Goal: Communication & Community: Answer question/provide support

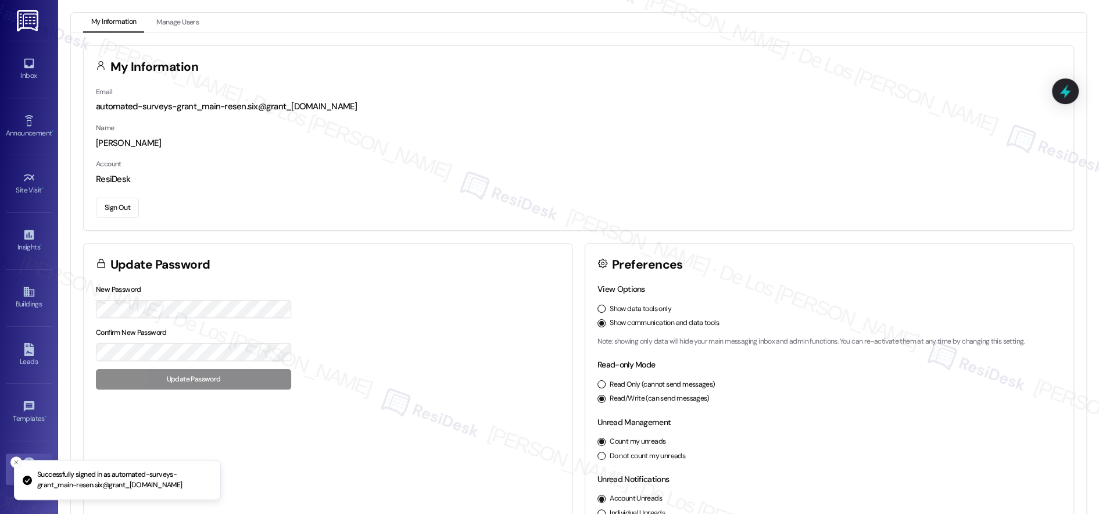
drag, startPoint x: 34, startPoint y: 66, endPoint x: 51, endPoint y: 65, distance: 16.3
click at [34, 66] on link "Inbox" at bounding box center [29, 68] width 46 height 31
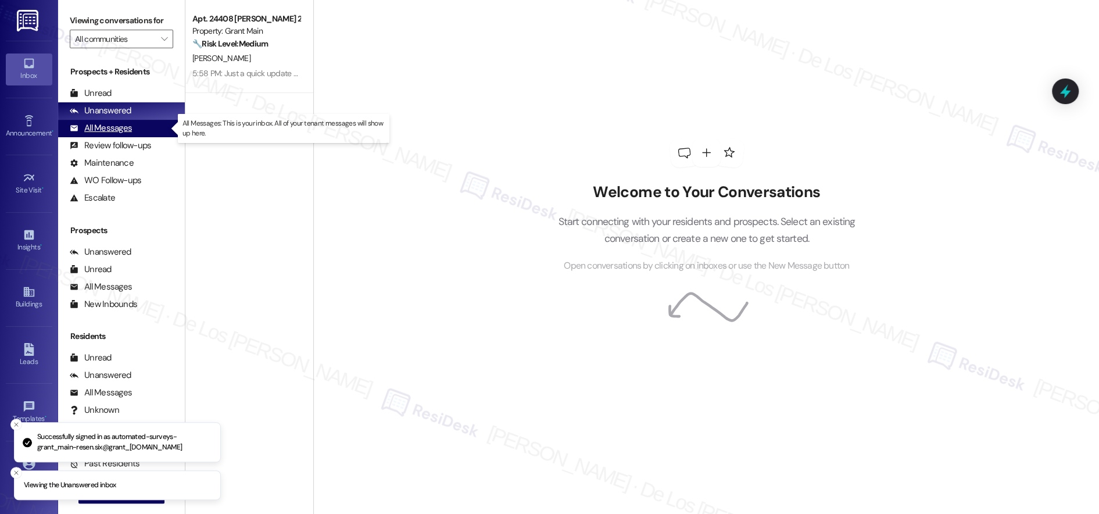
click at [141, 125] on div "All Messages (undefined)" at bounding box center [121, 128] width 127 height 17
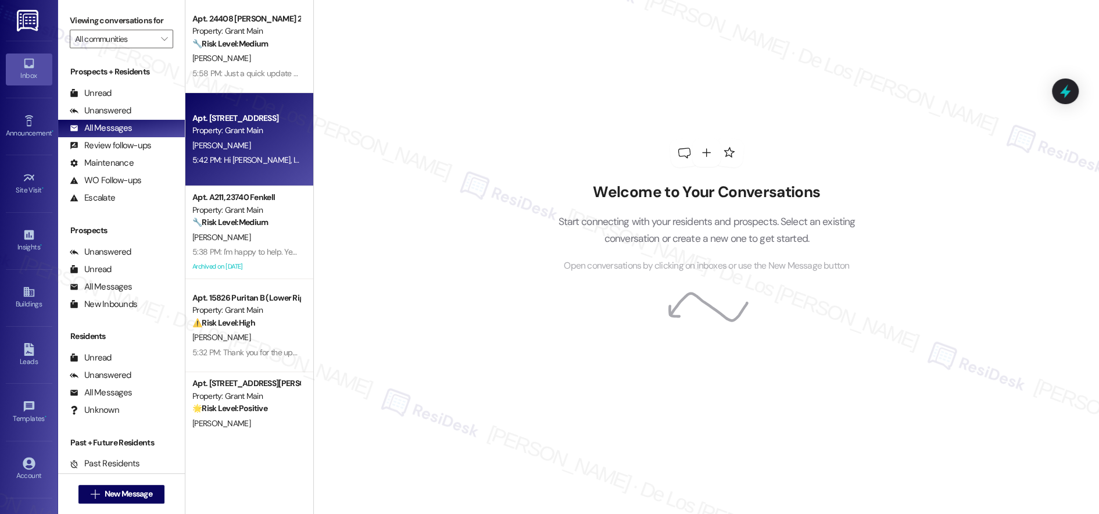
click at [251, 141] on div "[PERSON_NAME]" at bounding box center [246, 145] width 110 height 15
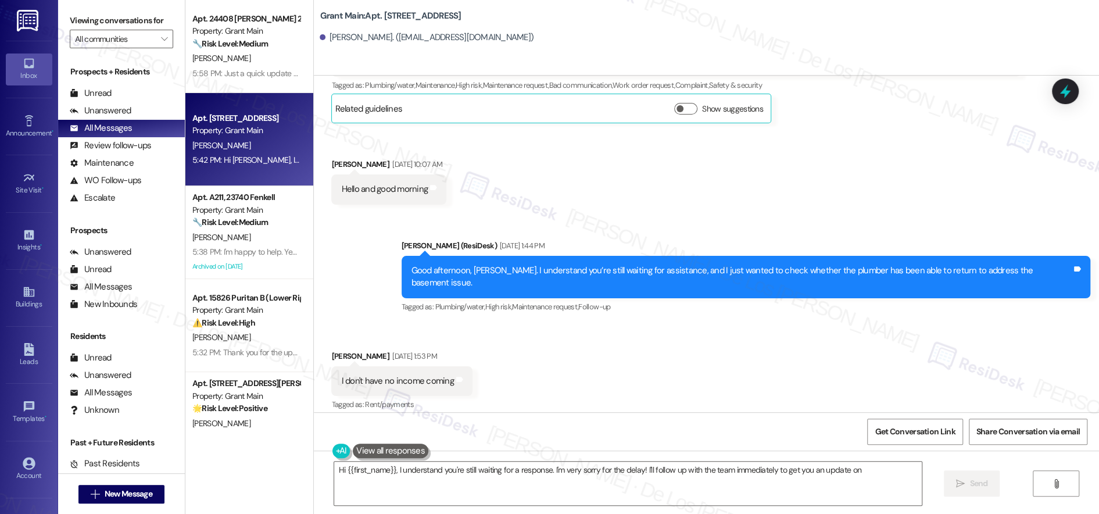
scroll to position [6613, 0]
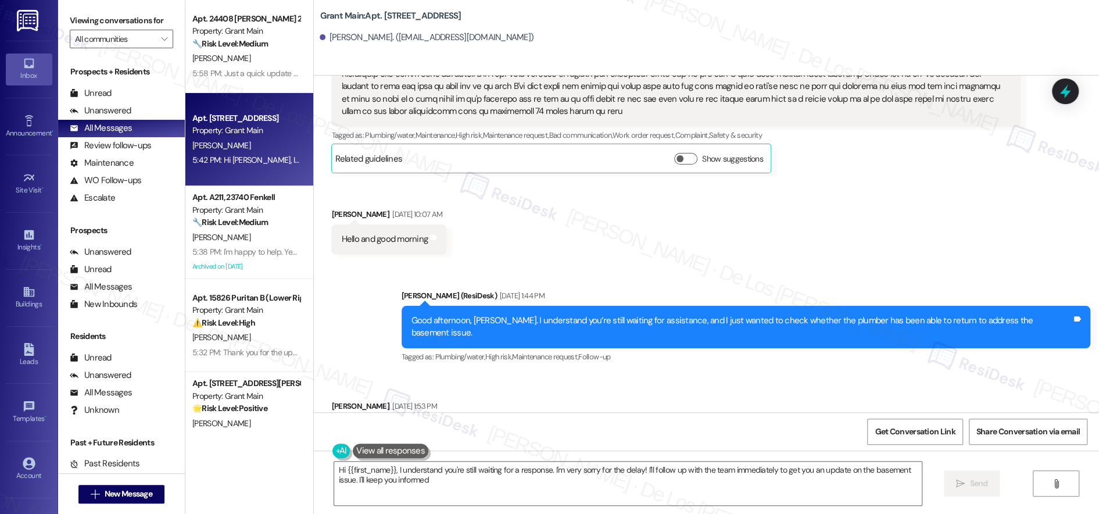
type textarea "Hi {{first_name}}, I understand you're still waiting for a response. I'm very s…"
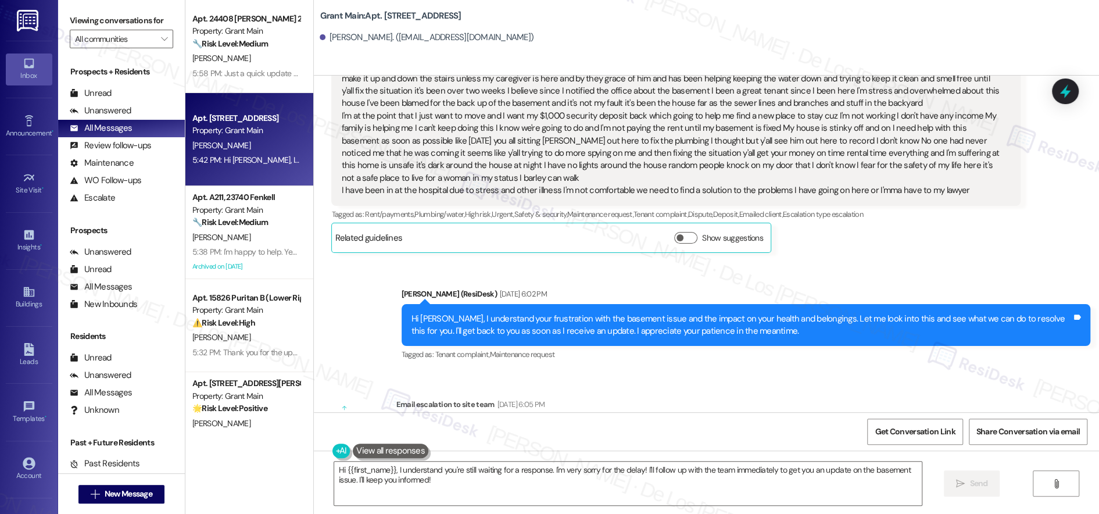
scroll to position [4022, 0]
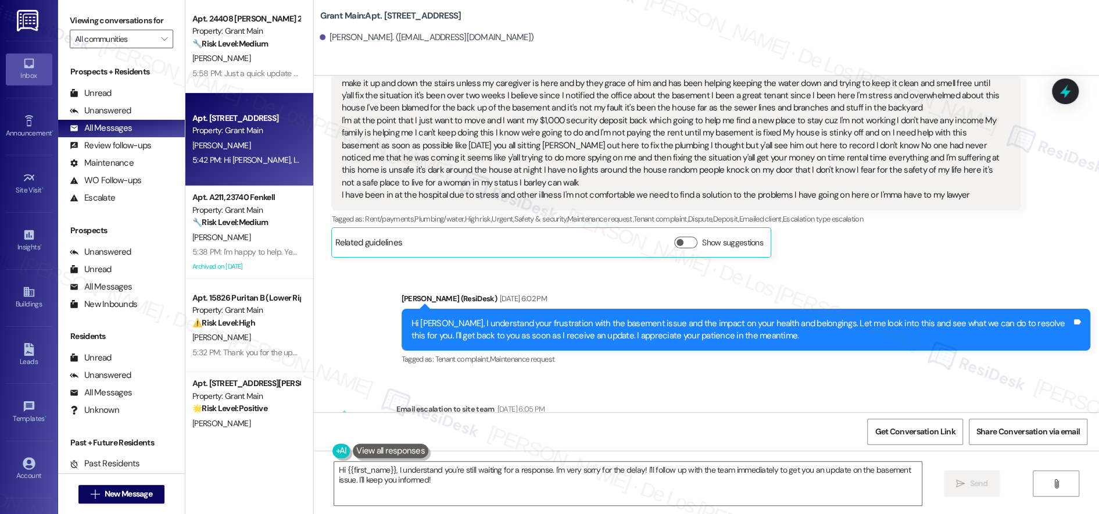
drag, startPoint x: 269, startPoint y: 225, endPoint x: 301, endPoint y: 227, distance: 32.0
click at [268, 225] on div "🔧 Risk Level: Medium The resident is reporting that the hallway cleaning was no…" at bounding box center [245, 222] width 107 height 12
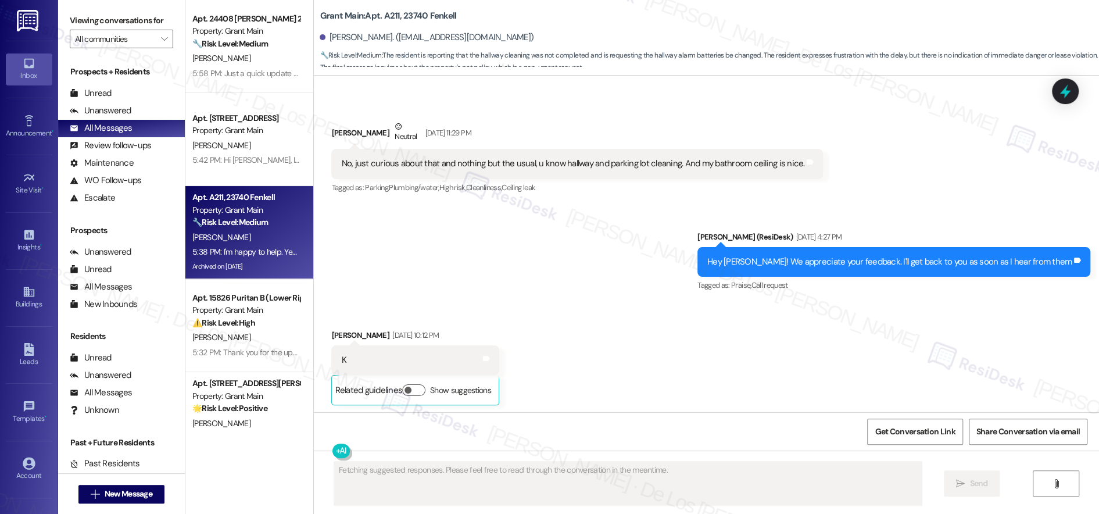
scroll to position [12809, 0]
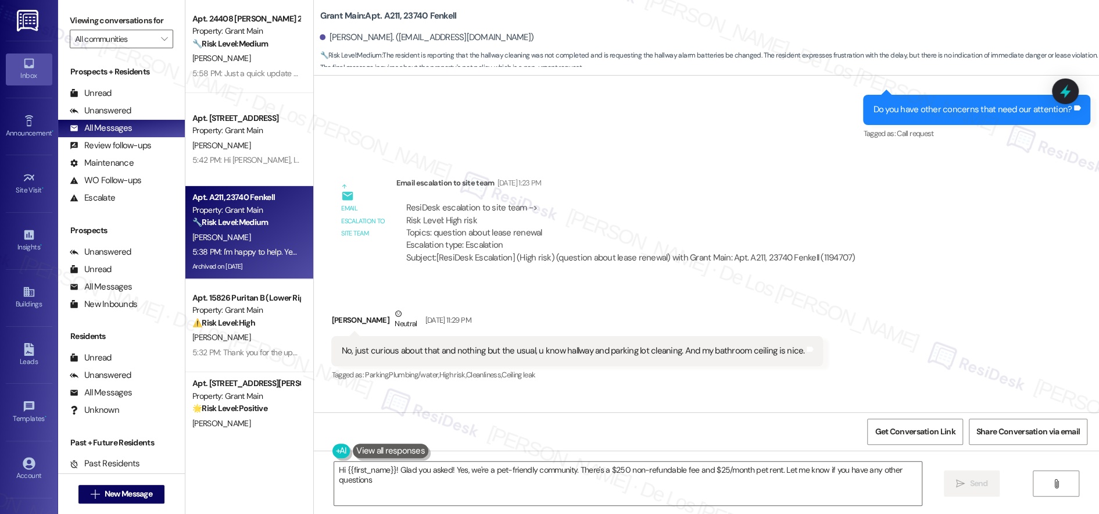
type textarea "Hi {{first_name}}! Glad you asked! Yes, we're a pet-friendly community. There's…"
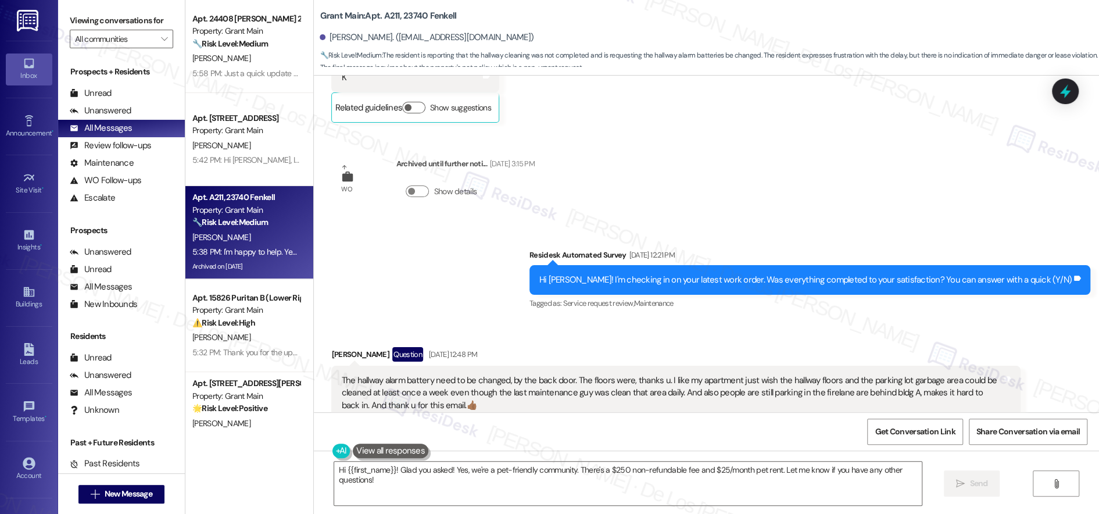
scroll to position [13384, 0]
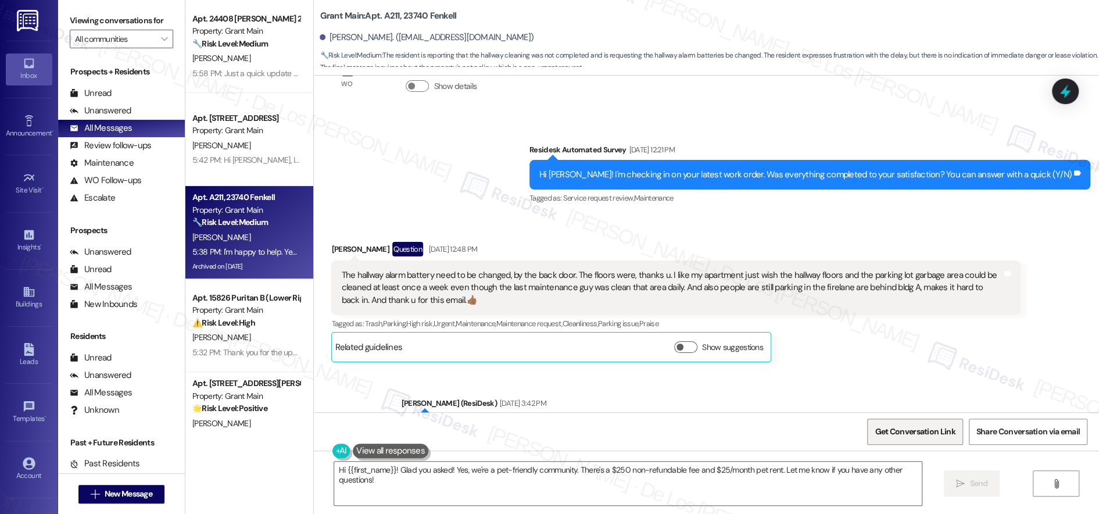
click at [918, 437] on span "Get Conversation Link" at bounding box center [914, 431] width 80 height 12
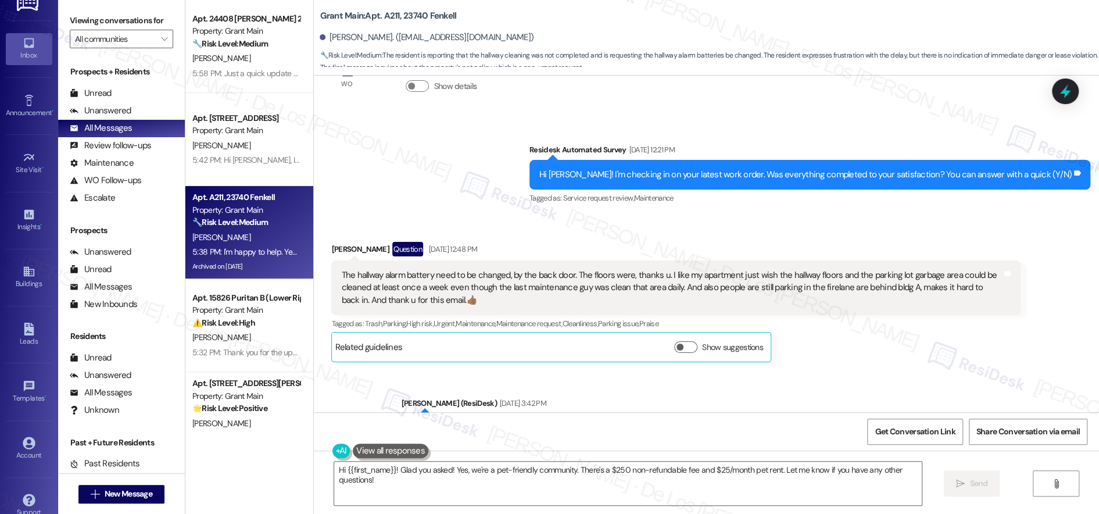
scroll to position [35, 0]
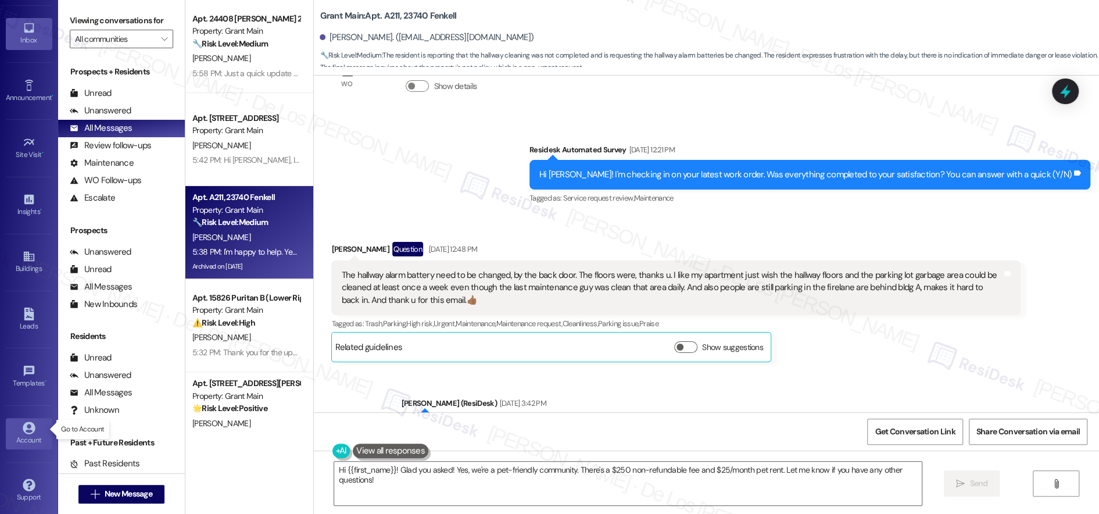
click at [27, 436] on div "Account" at bounding box center [29, 440] width 58 height 12
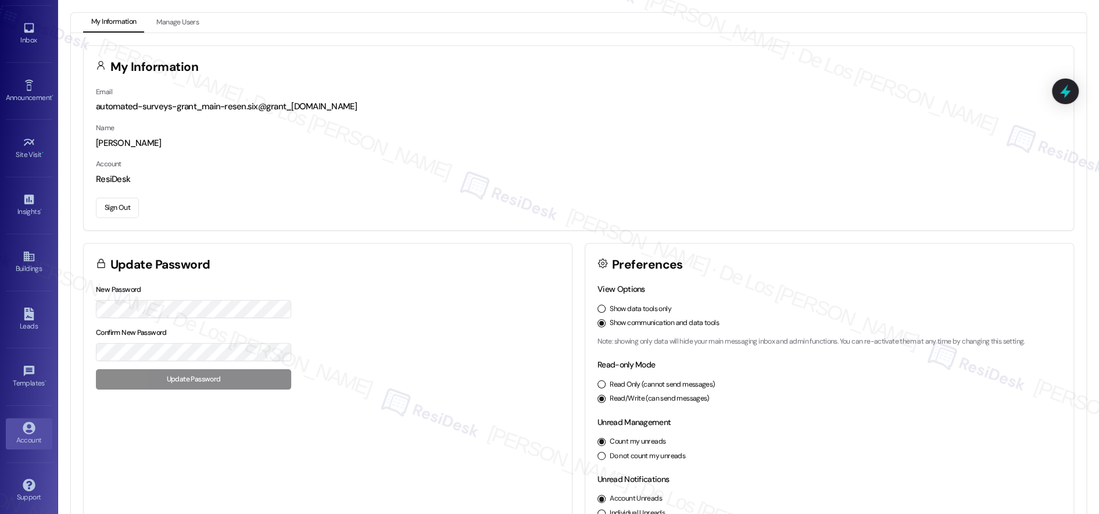
click at [117, 209] on button "Sign Out" at bounding box center [117, 208] width 43 height 20
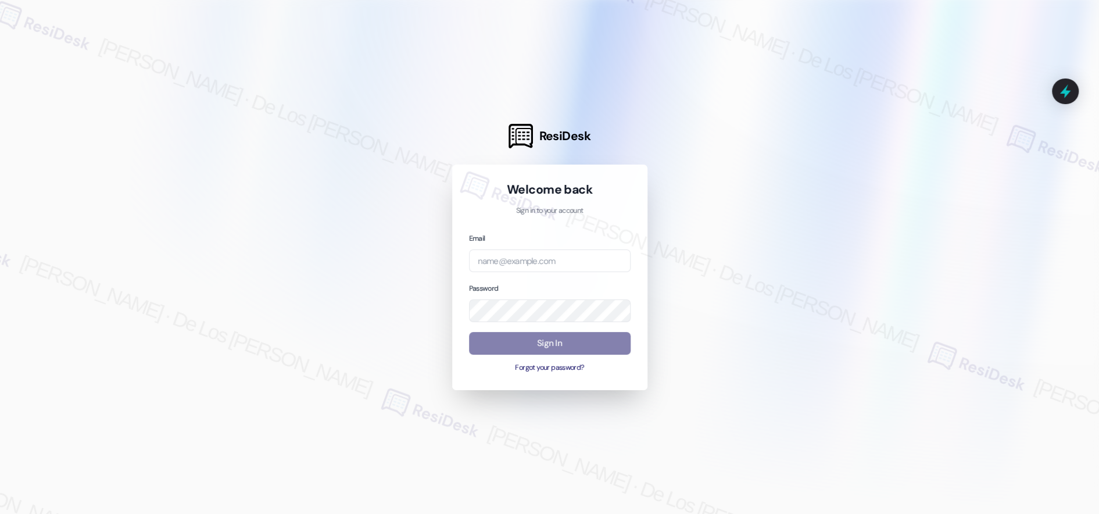
click at [1025, 123] on div at bounding box center [549, 257] width 1099 height 514
click at [594, 257] on input "email" at bounding box center [549, 260] width 161 height 23
paste input "automated-surveys-grant_main-resen.six@grant_[DOMAIN_NAME]"
type input "automated-surveys-grant_main-resen.six@grant_[DOMAIN_NAME]"
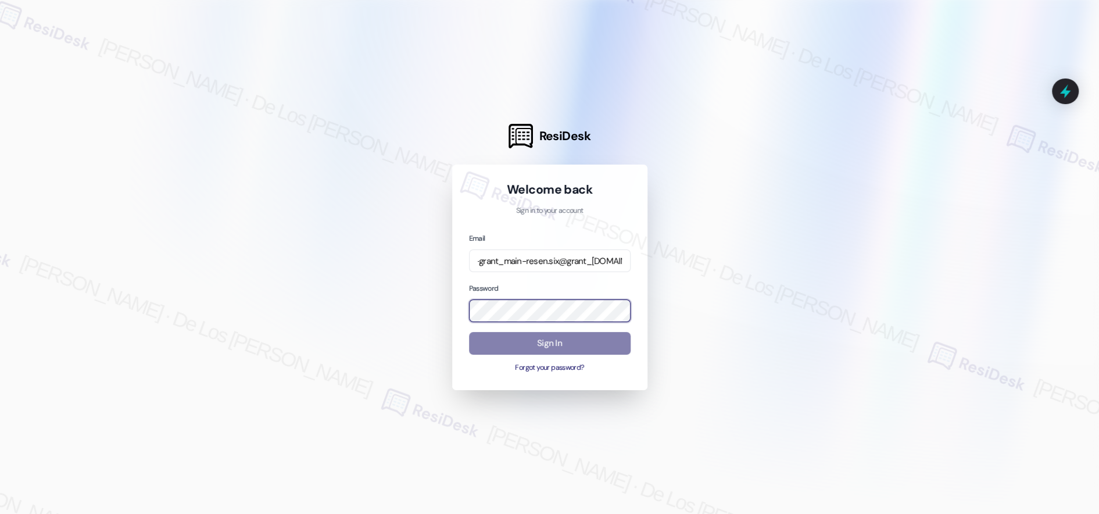
scroll to position [0, 0]
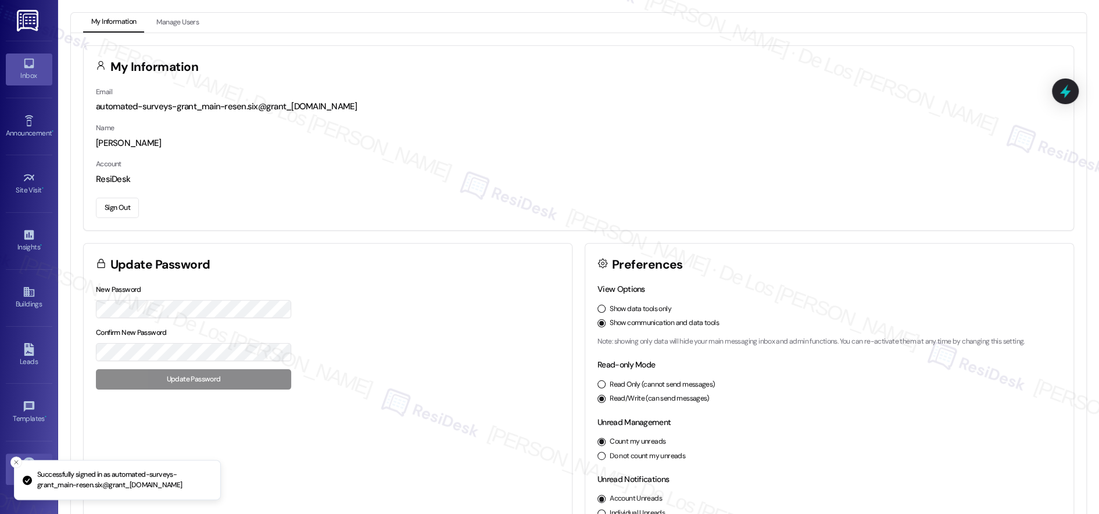
drag, startPoint x: 24, startPoint y: 60, endPoint x: 48, endPoint y: 67, distance: 24.1
click at [25, 60] on icon at bounding box center [29, 63] width 13 height 13
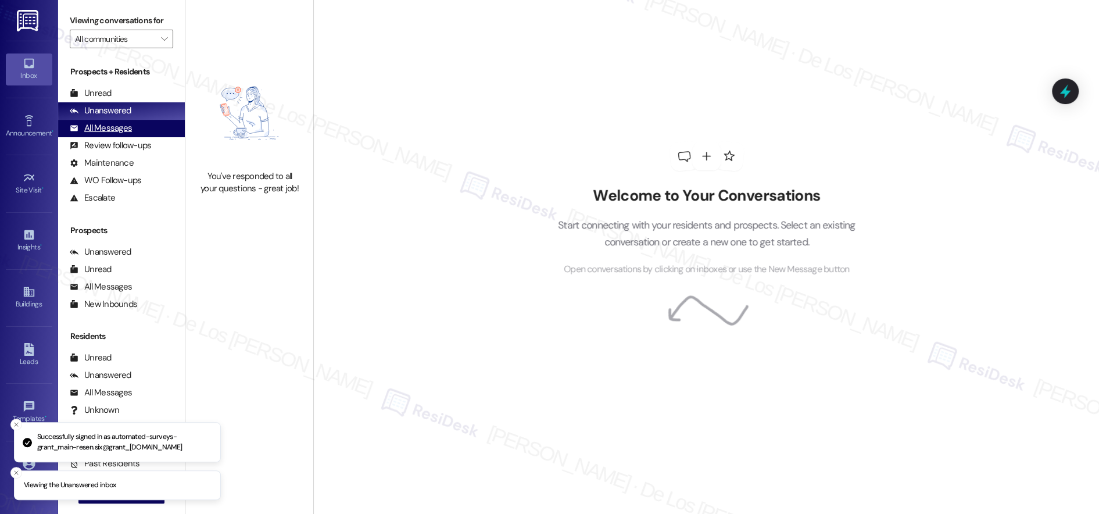
click at [140, 125] on div "All Messages (undefined)" at bounding box center [121, 128] width 127 height 17
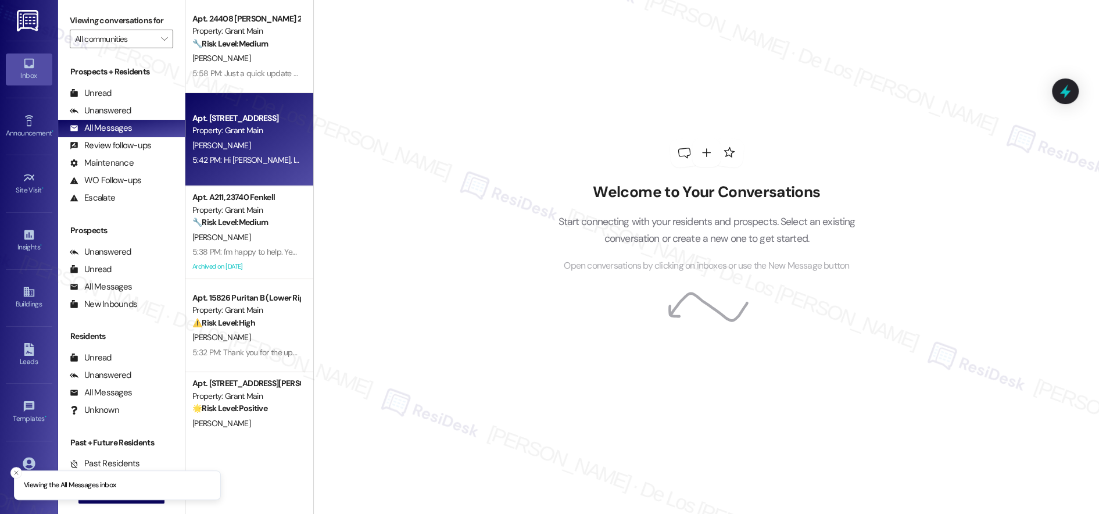
click at [249, 135] on div "Property: Grant Main" at bounding box center [245, 130] width 107 height 12
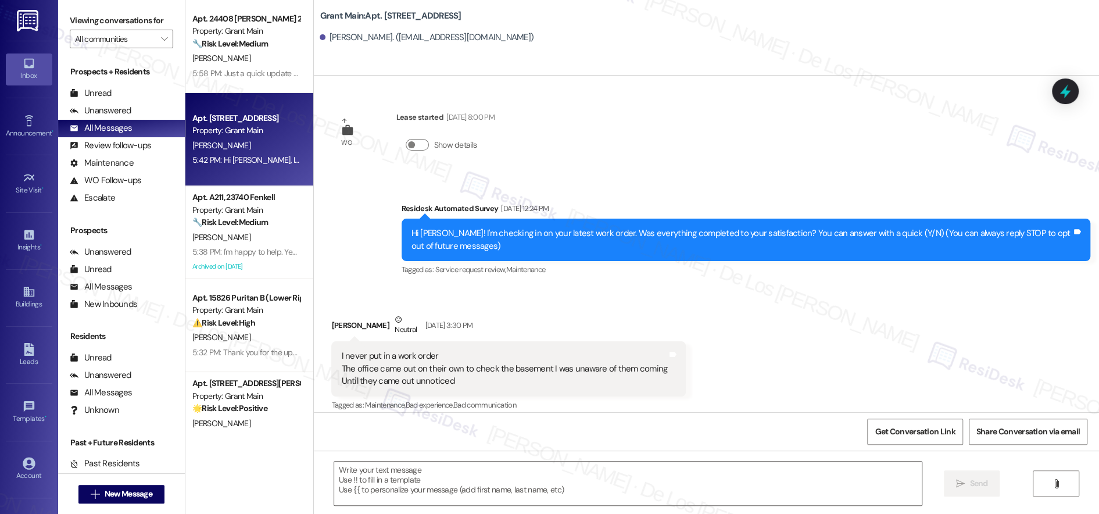
type textarea "Fetching suggested responses. Please feel free to read through the conversation…"
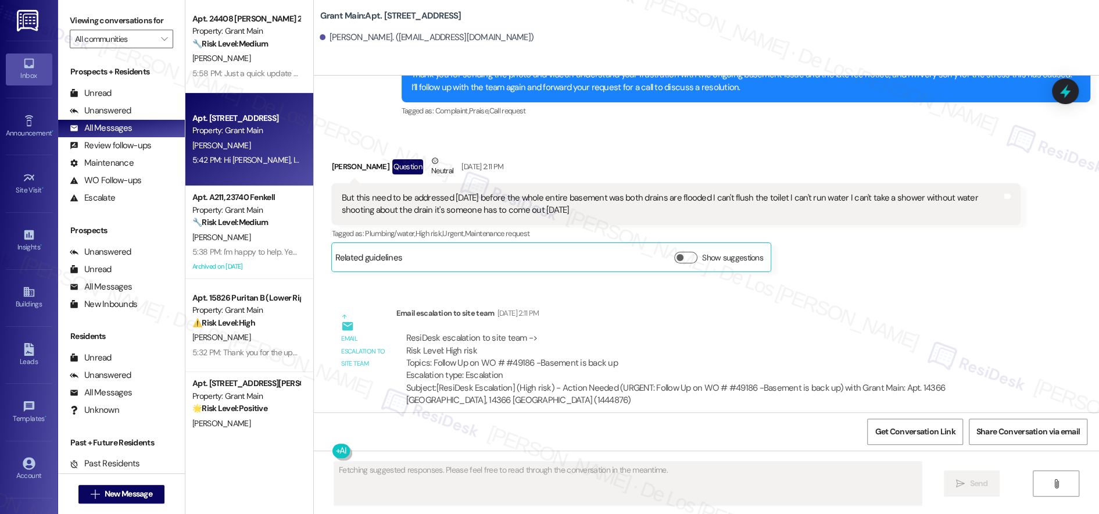
scroll to position [7647, 0]
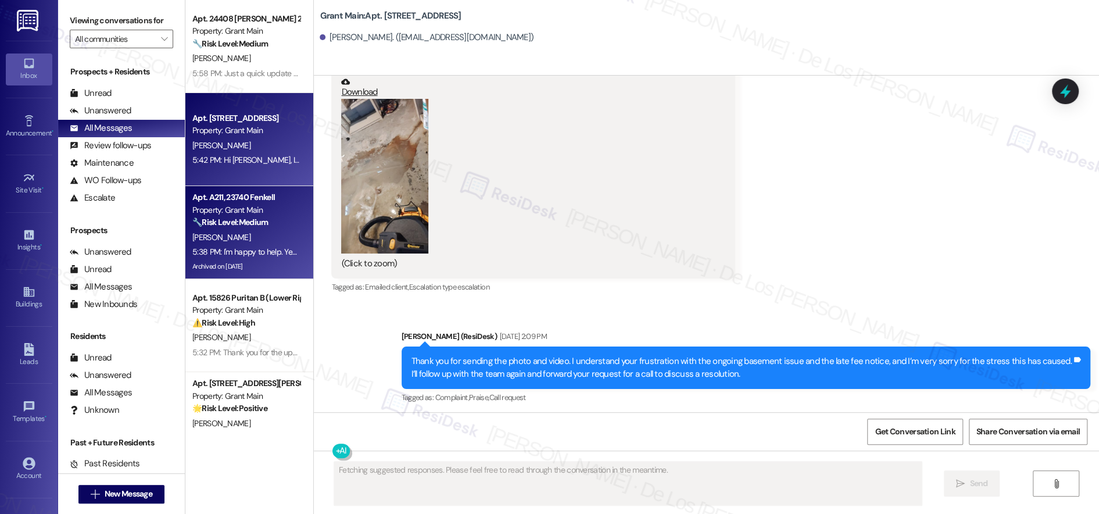
click at [214, 244] on div "[PERSON_NAME]" at bounding box center [246, 237] width 110 height 15
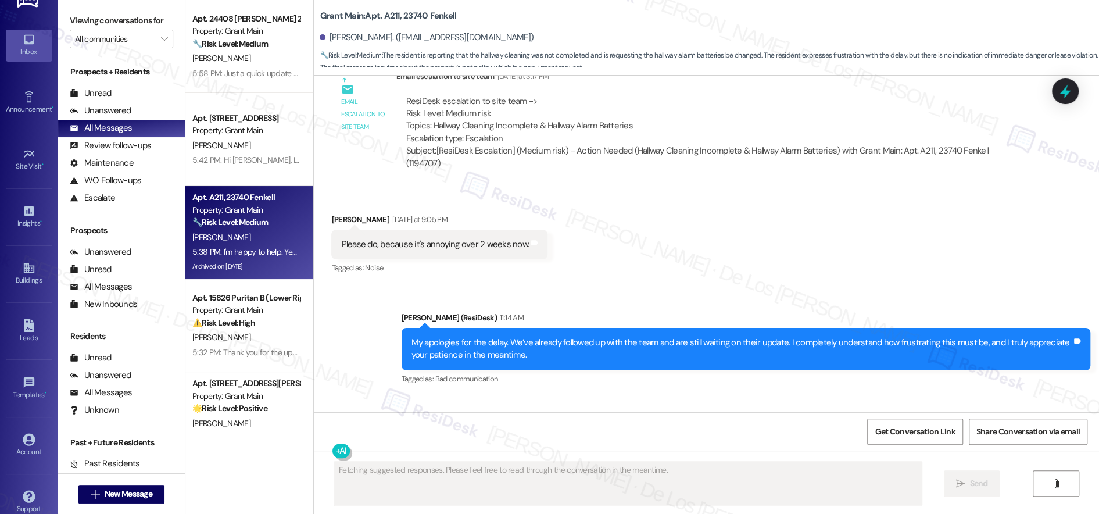
scroll to position [35, 0]
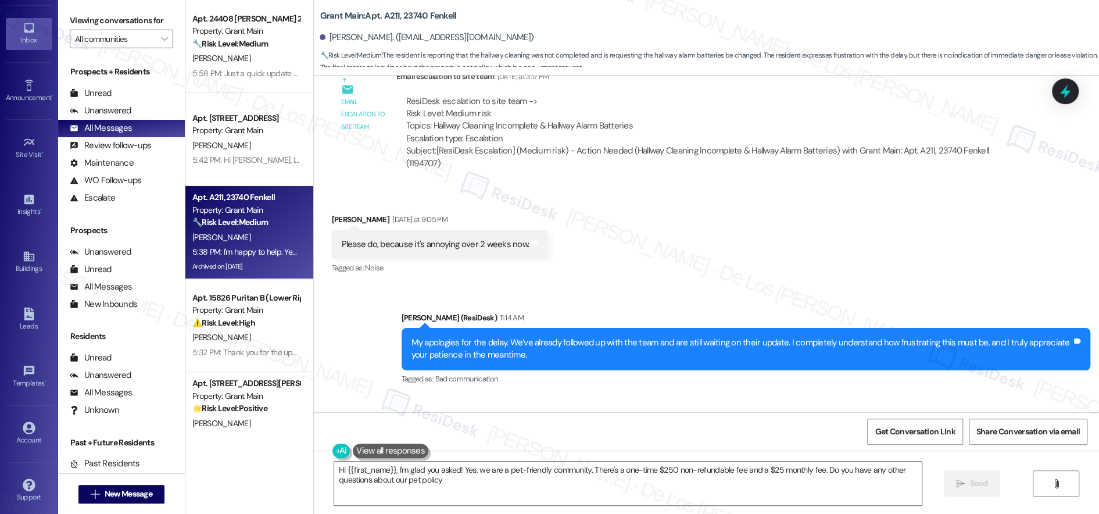
type textarea "Hi {{first_name}}, I'm glad you asked! Yes, we are a pet-friendly community. Th…"
click at [19, 434] on div "Account" at bounding box center [29, 440] width 58 height 12
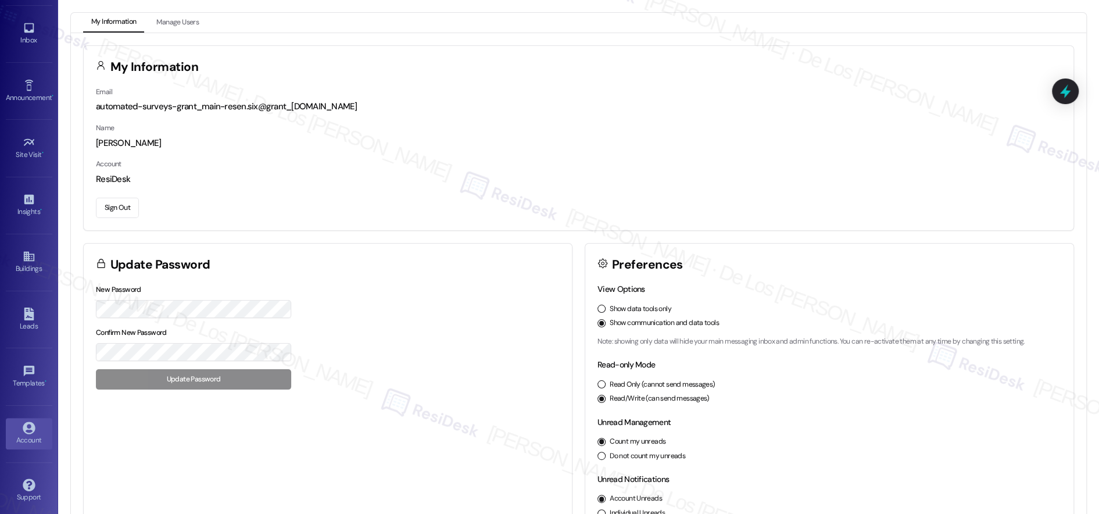
click at [130, 204] on button "Sign Out" at bounding box center [117, 208] width 43 height 20
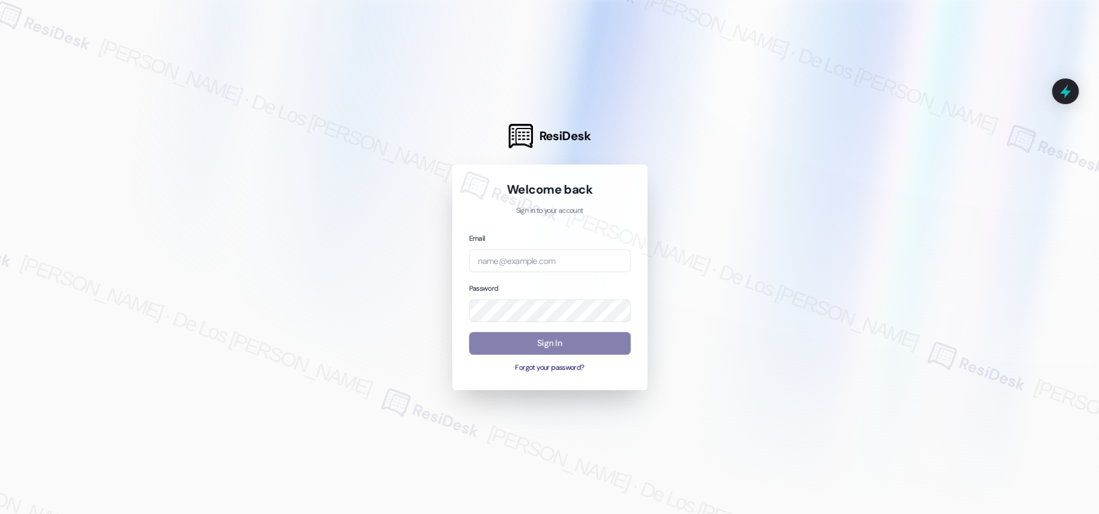
drag, startPoint x: 936, startPoint y: 130, endPoint x: 922, endPoint y: 141, distance: 18.1
click at [936, 130] on div at bounding box center [549, 257] width 1099 height 514
click at [626, 253] on input "email" at bounding box center [549, 260] width 161 height 23
paste input "automated-surveys-rj_group-[PERSON_NAME].[PERSON_NAME]@rj_[DOMAIN_NAME]"
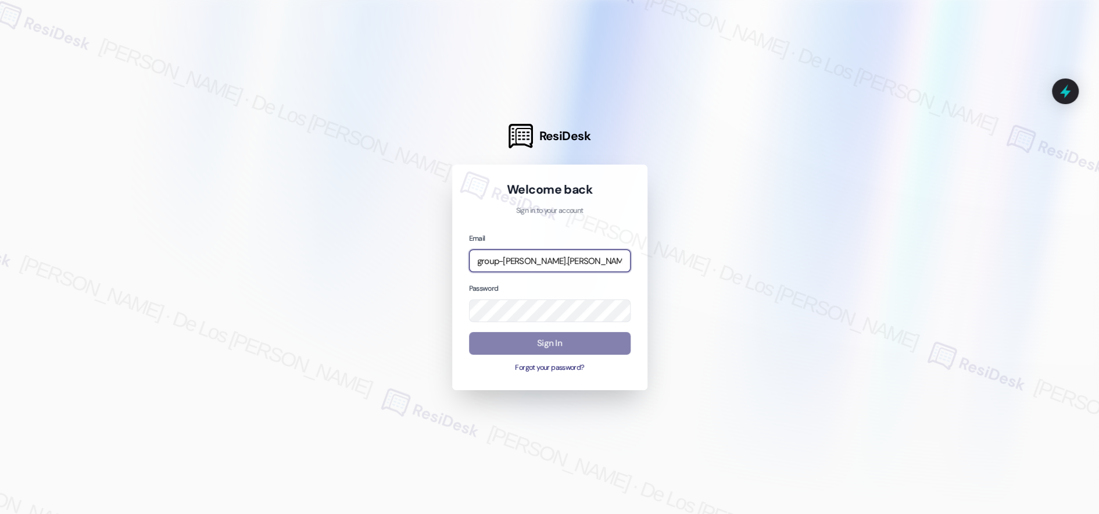
type input "automated-surveys-rj_group-[PERSON_NAME].[PERSON_NAME]@rj_[DOMAIN_NAME]"
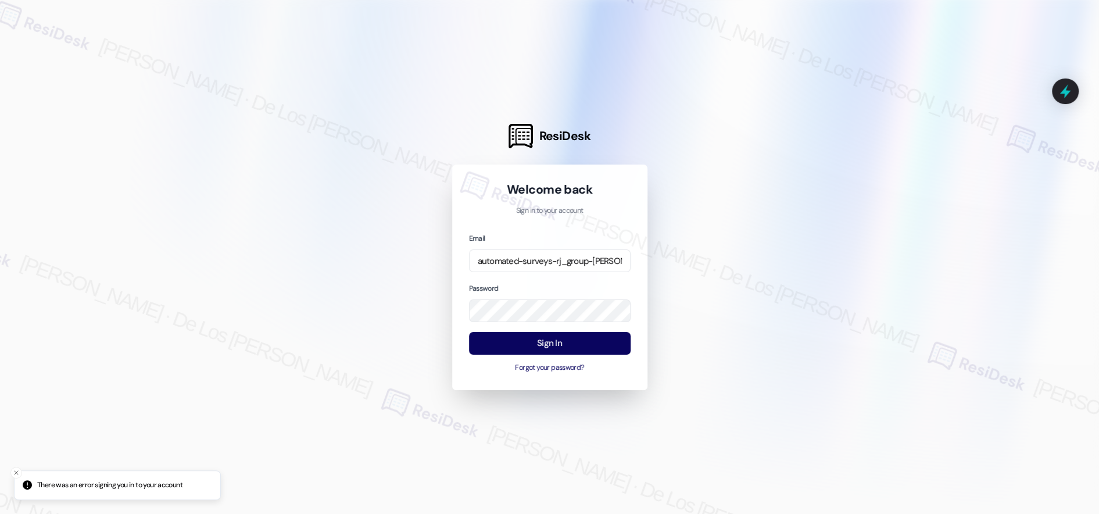
drag, startPoint x: 1014, startPoint y: 172, endPoint x: 948, endPoint y: 200, distance: 71.3
click at [1013, 173] on div at bounding box center [549, 257] width 1099 height 514
click at [264, 298] on div "ResiDesk Welcome back Sign in to your account Email automated-surveys-rj_group-…" at bounding box center [549, 257] width 1099 height 514
drag, startPoint x: 746, startPoint y: 286, endPoint x: 733, endPoint y: 294, distance: 15.6
click at [746, 287] on div at bounding box center [549, 257] width 1099 height 514
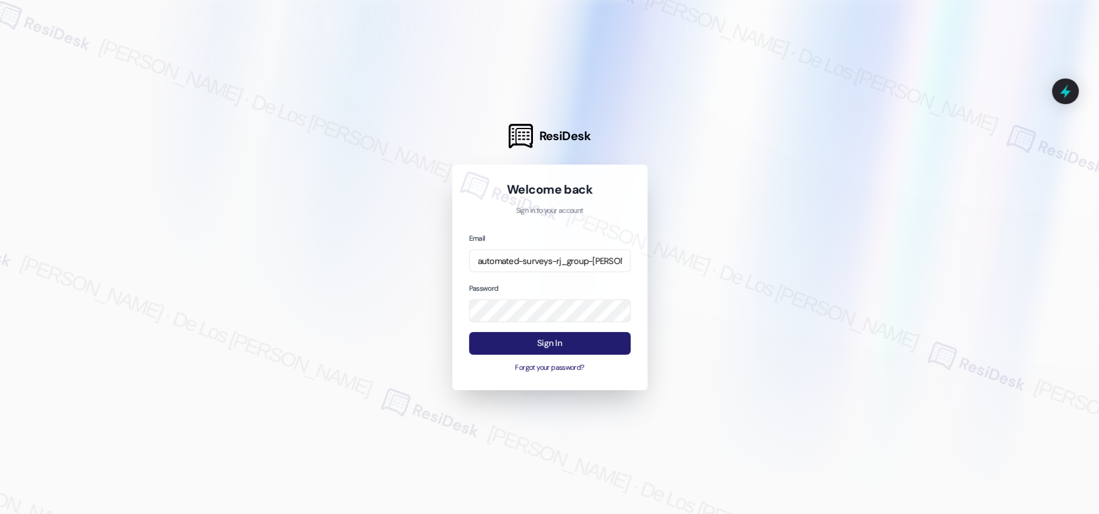
click at [622, 342] on button "Sign In" at bounding box center [549, 343] width 161 height 23
